Goal: Navigation & Orientation: Find specific page/section

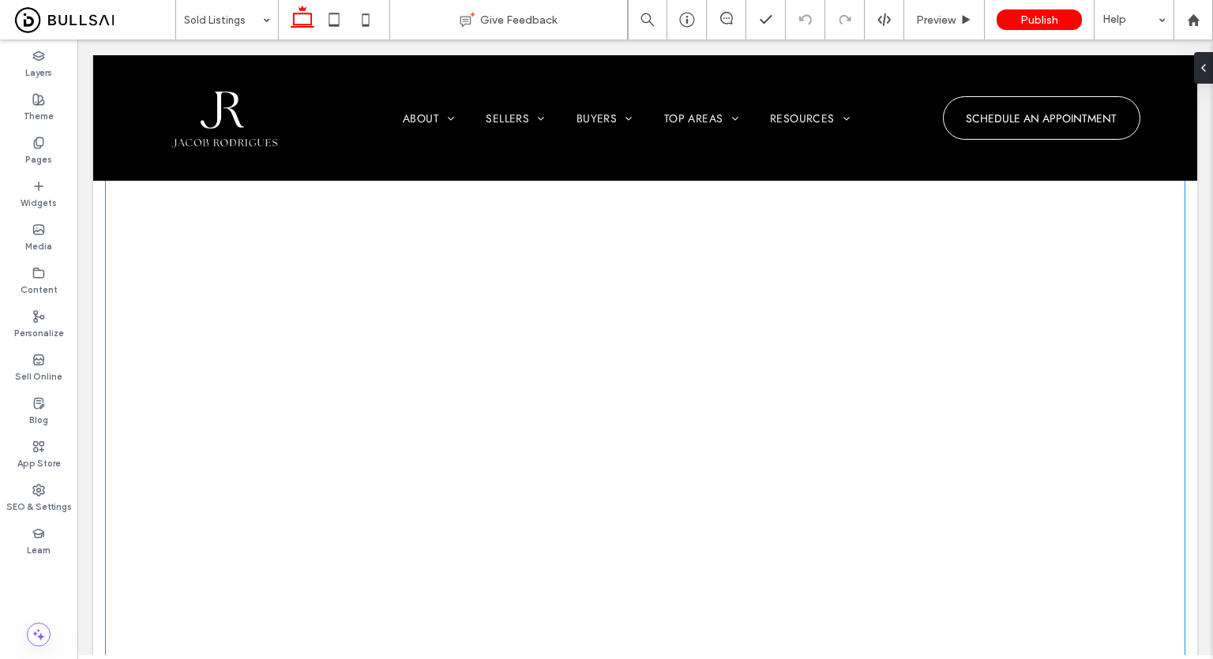
scroll to position [237, 0]
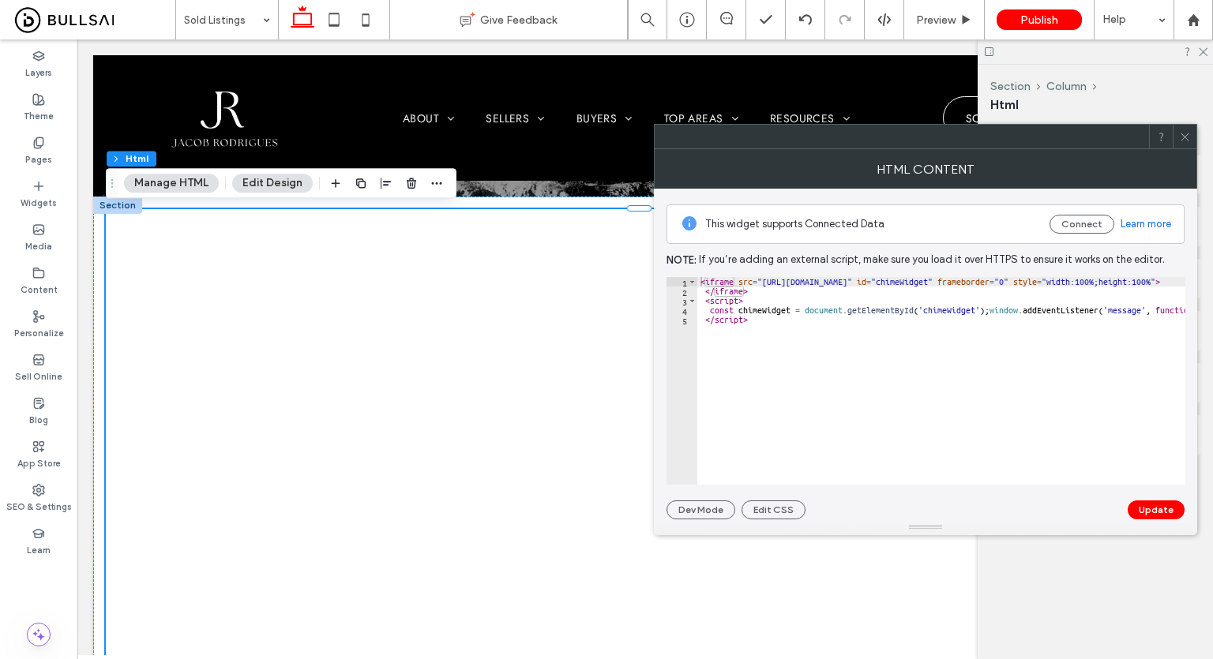
drag, startPoint x: 1184, startPoint y: 137, endPoint x: 764, endPoint y: 184, distance: 422.6
click at [1179, 137] on icon at bounding box center [1185, 137] width 12 height 12
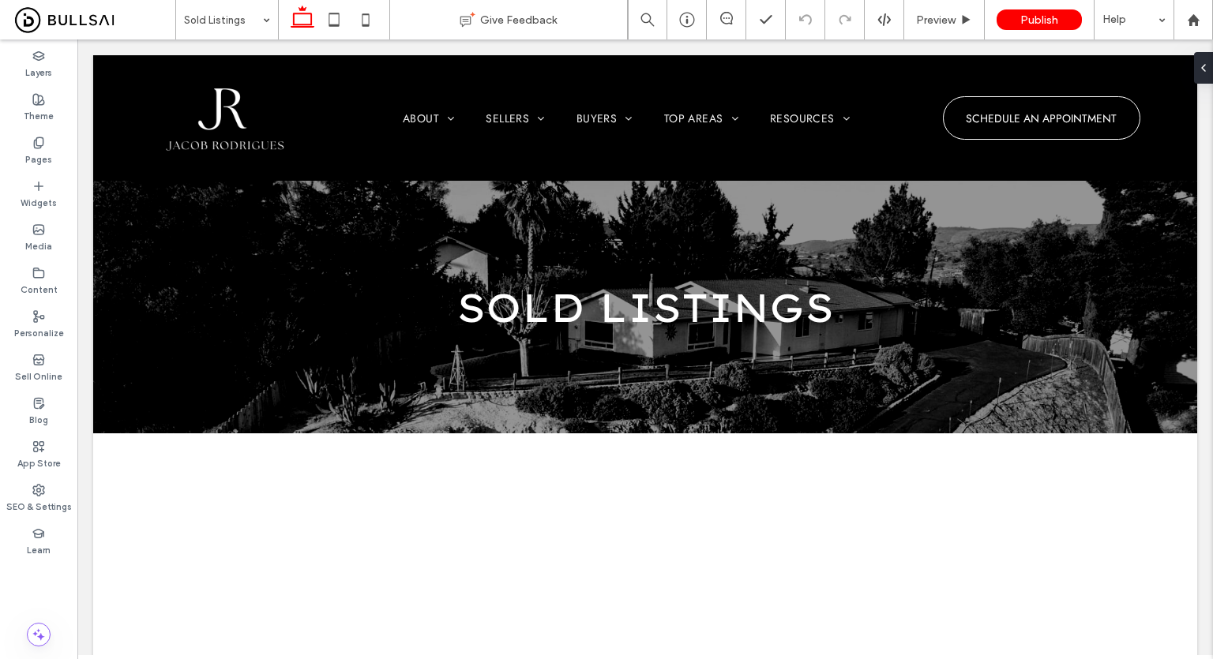
drag, startPoint x: 10, startPoint y: 574, endPoint x: 27, endPoint y: 568, distance: 17.5
click at [10, 574] on div at bounding box center [38, 571] width 77 height 15
